Goal: Download file/media

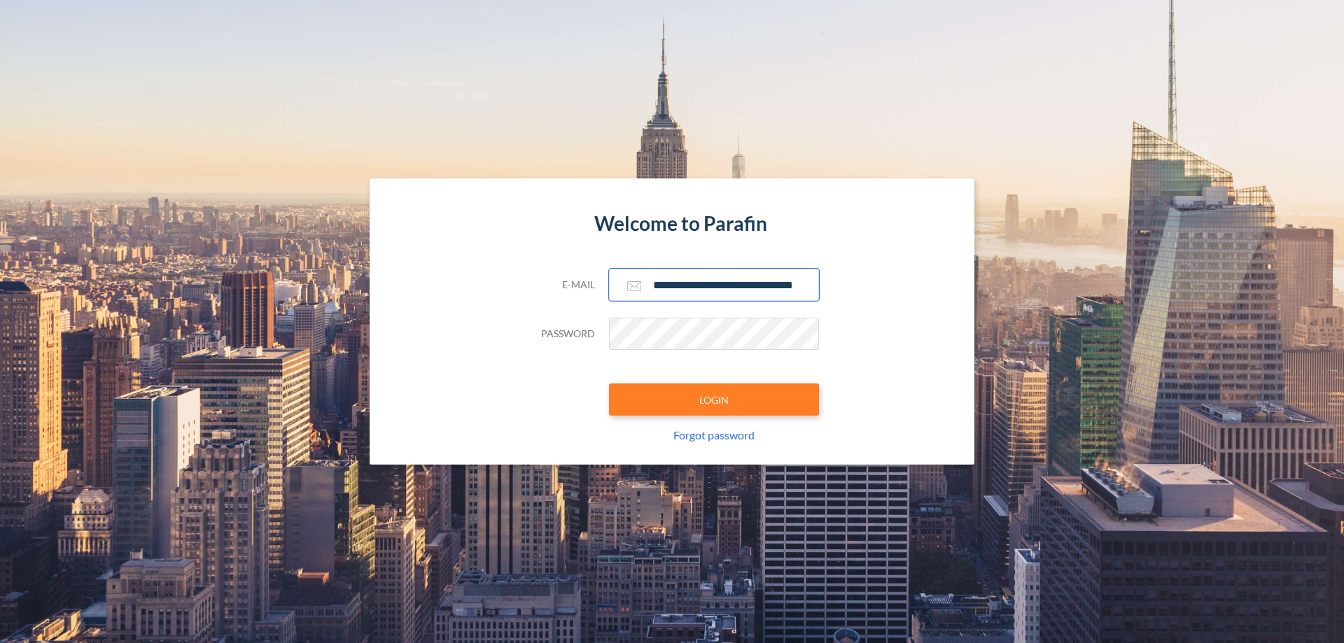
type input "**********"
click at [714, 400] on button "LOGIN" at bounding box center [714, 400] width 210 height 32
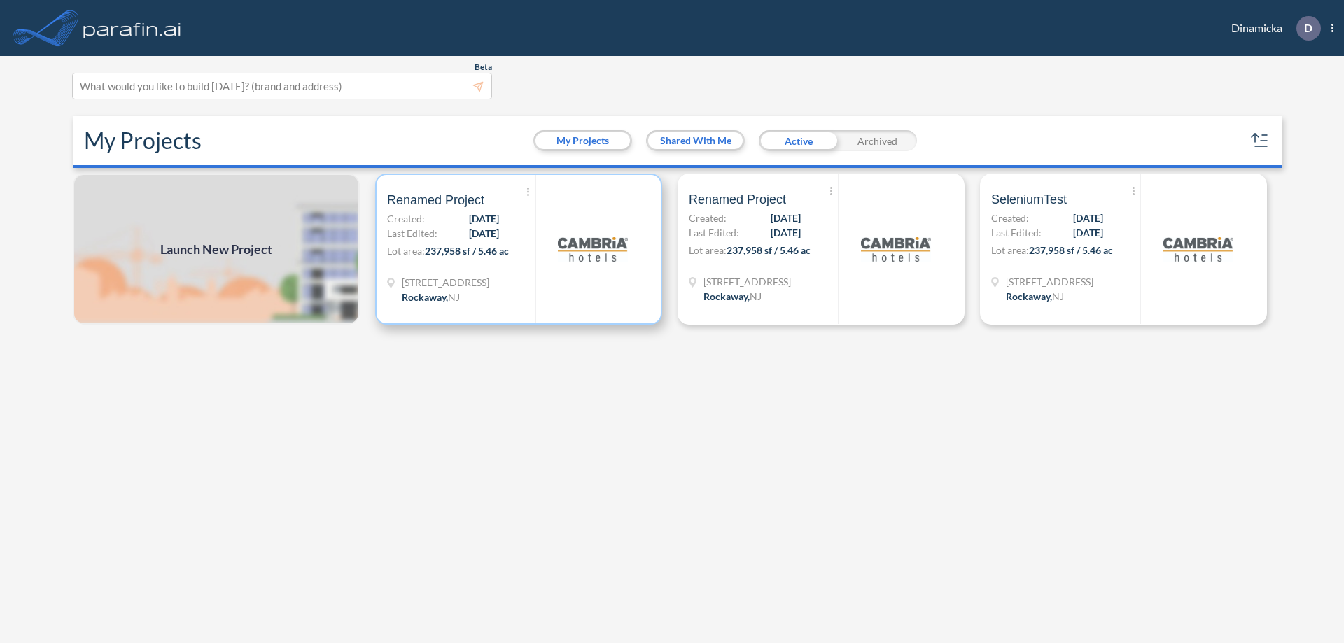
scroll to position [3, 0]
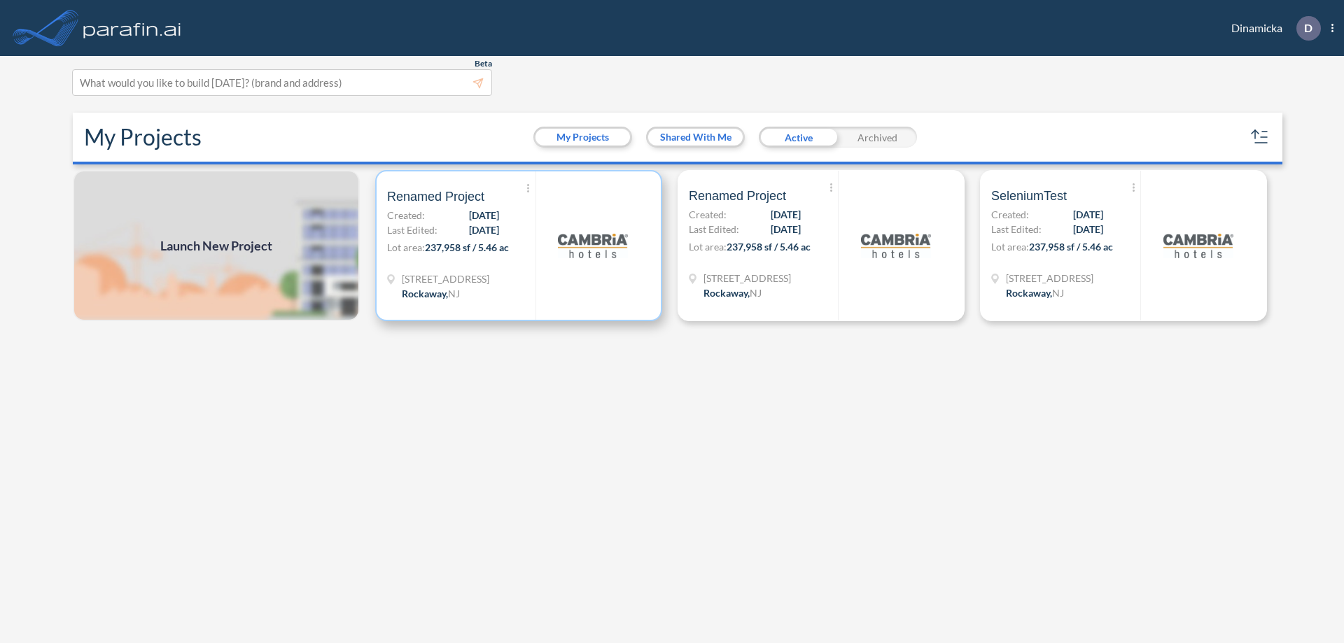
click at [519, 246] on p "Lot area: 237,958 sf / 5.46 ac" at bounding box center [461, 250] width 148 height 20
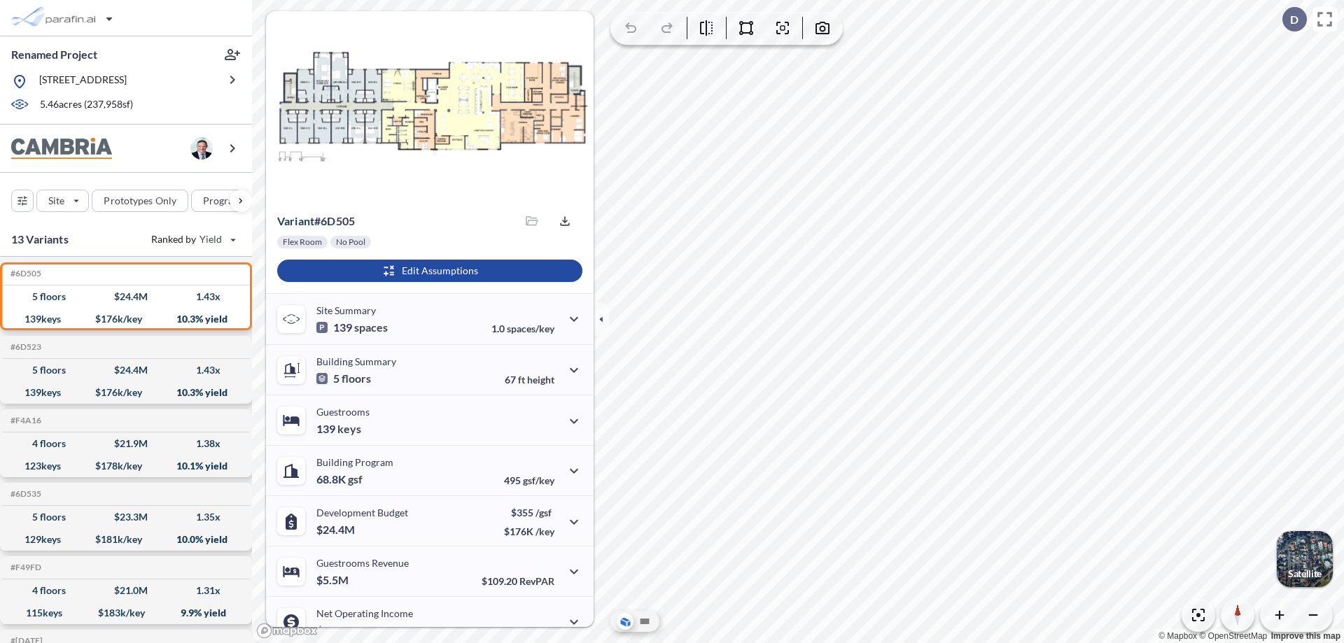
scroll to position [71, 0]
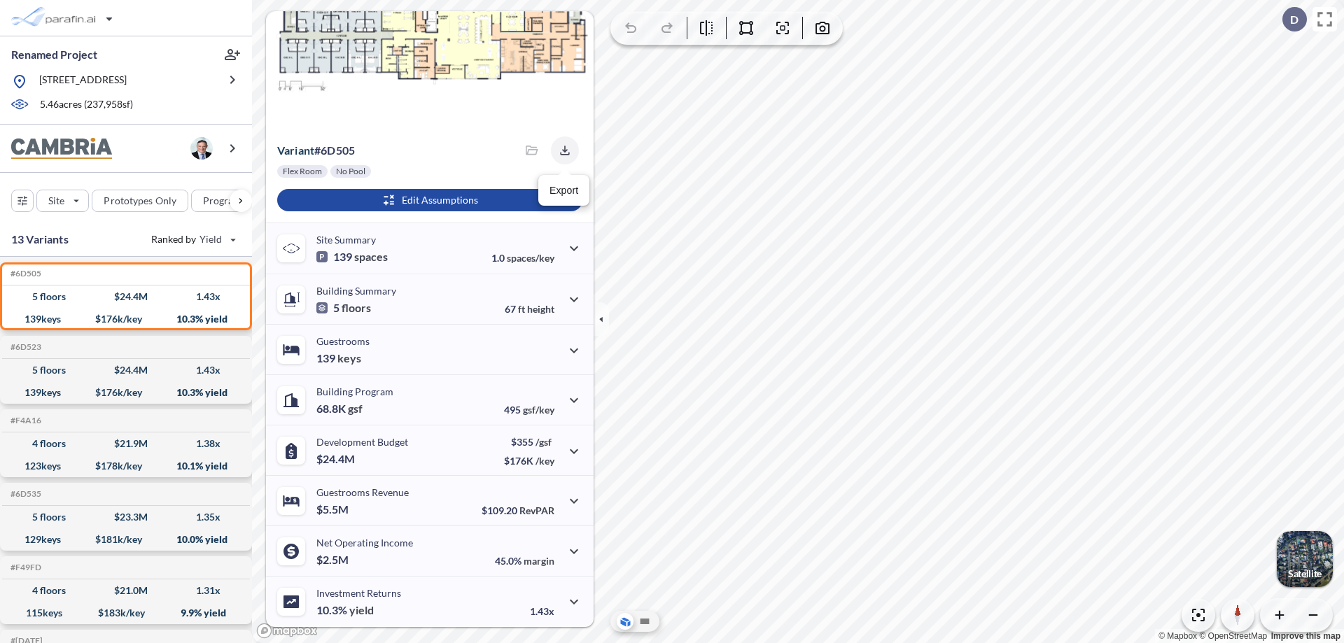
click at [561, 150] on icon "button" at bounding box center [564, 150] width 9 height 9
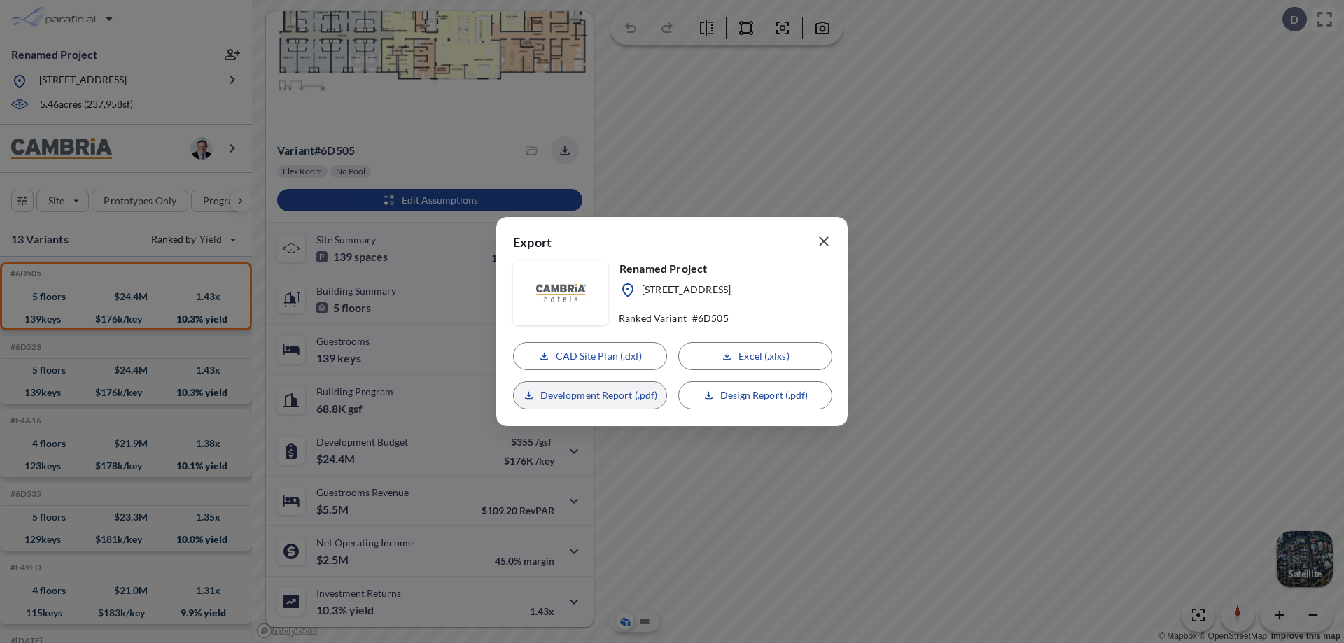
click at [590, 395] on p "Development Report (.pdf)" at bounding box center [599, 395] width 118 height 14
